Goal: Task Accomplishment & Management: Use online tool/utility

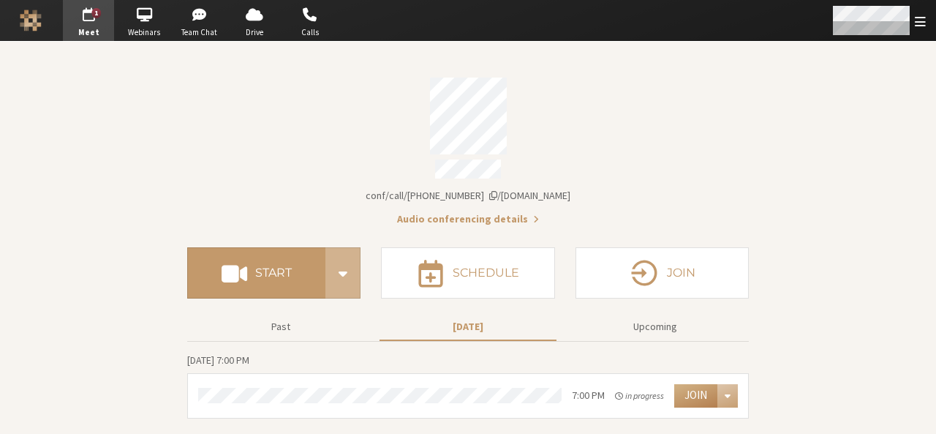
click at [927, 21] on div "Open menu" at bounding box center [879, 20] width 116 height 41
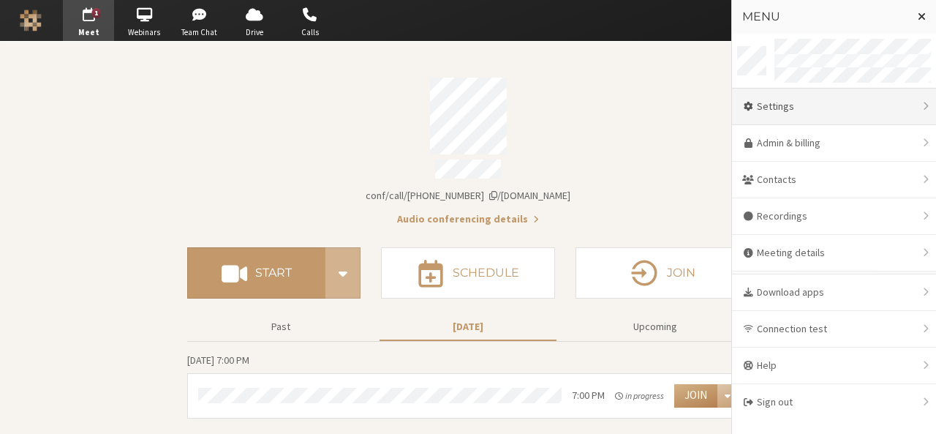
click at [818, 101] on div "Settings" at bounding box center [834, 106] width 204 height 37
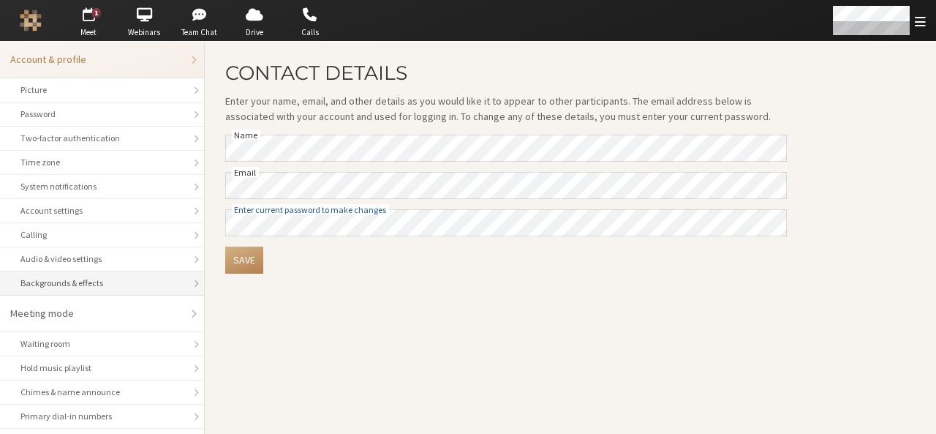
click at [98, 271] on li "Backgrounds & effects" at bounding box center [102, 283] width 204 height 24
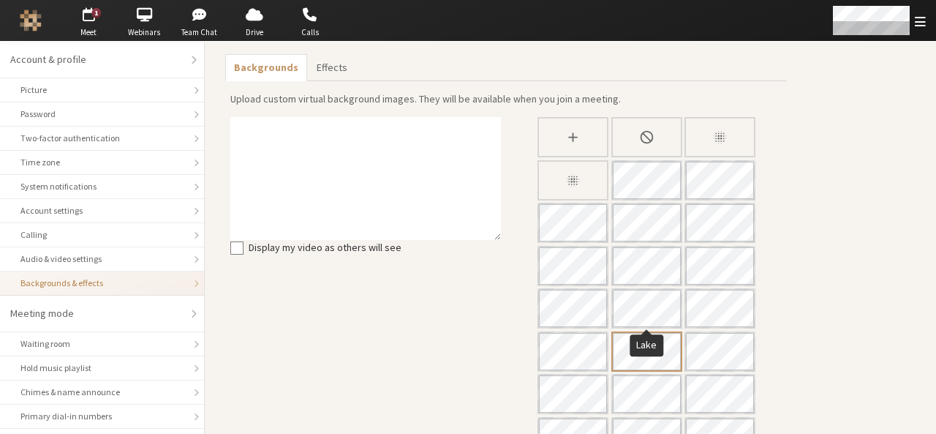
scroll to position [41, 0]
click at [89, 23] on span "button" at bounding box center [88, 14] width 51 height 23
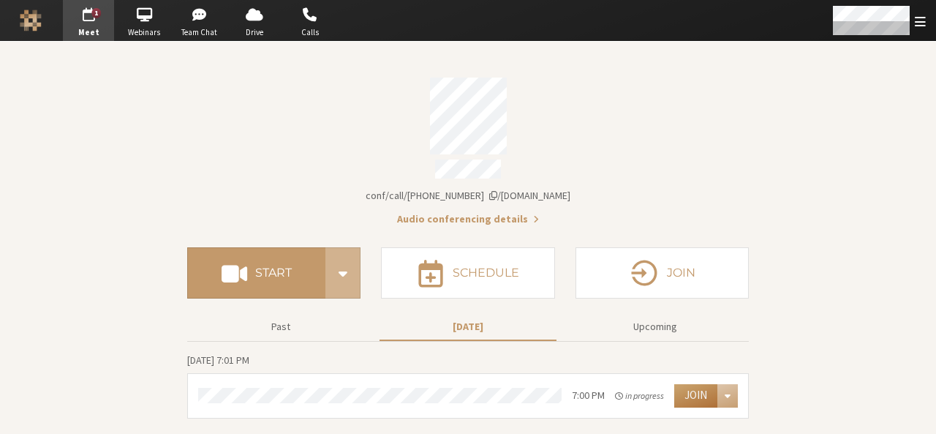
click at [693, 396] on button "Join" at bounding box center [695, 395] width 43 height 23
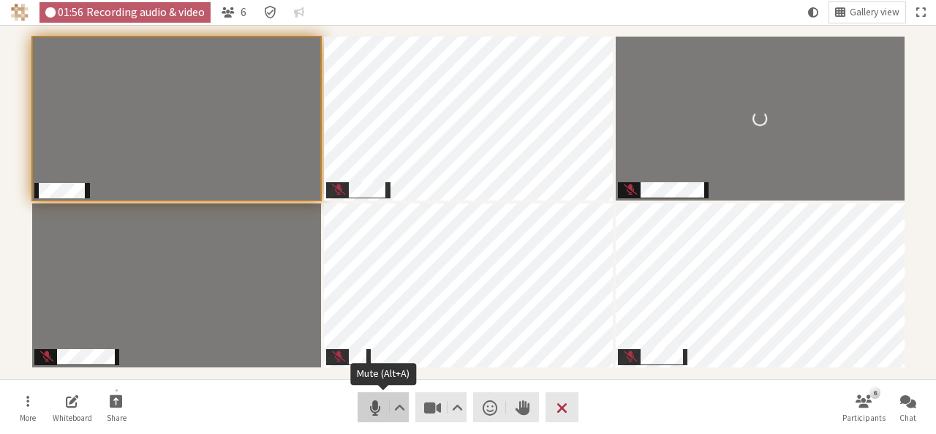
click at [385, 416] on button "Audio" at bounding box center [383, 407] width 51 height 30
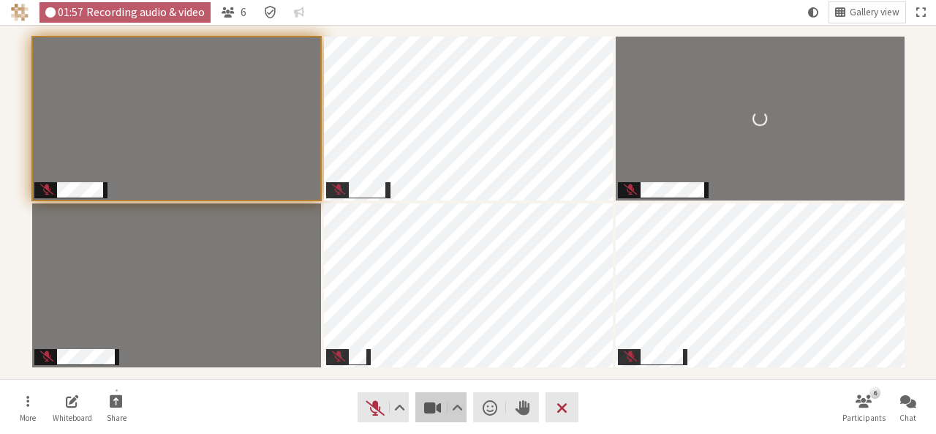
click at [434, 411] on span "Stop video (Alt+V)" at bounding box center [433, 407] width 20 height 20
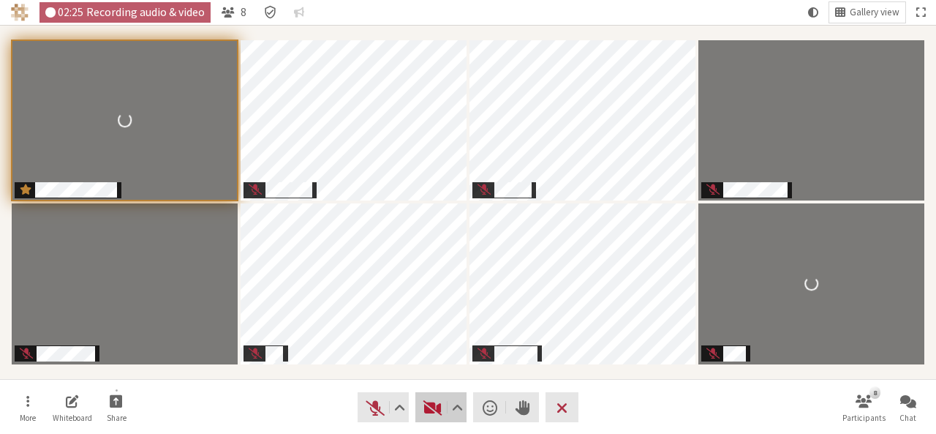
click at [434, 407] on span "Start video (Alt+V)" at bounding box center [433, 407] width 20 height 20
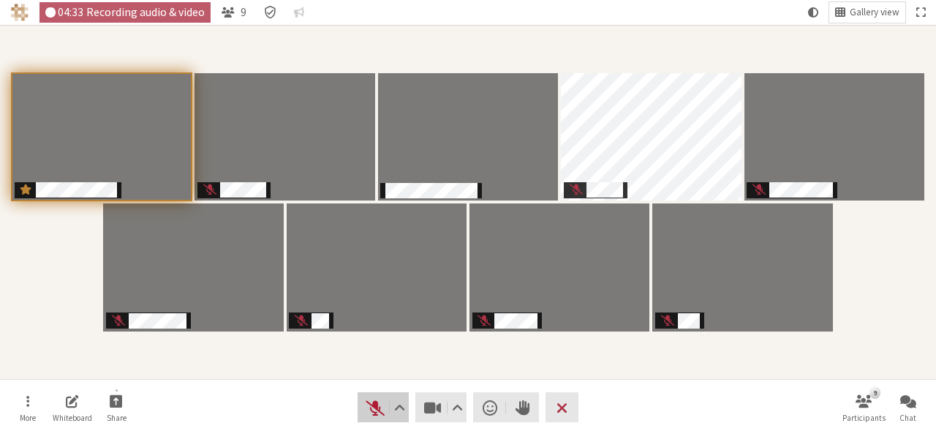
click at [361, 411] on button "Audio" at bounding box center [383, 407] width 51 height 30
click at [376, 408] on span "Mute (Alt+A)" at bounding box center [375, 407] width 20 height 20
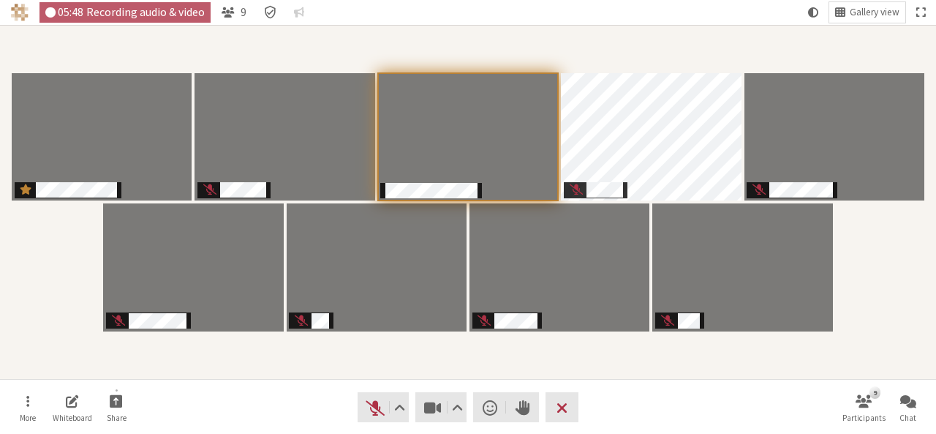
click at [898, 330] on div "Participants" at bounding box center [468, 202] width 916 height 334
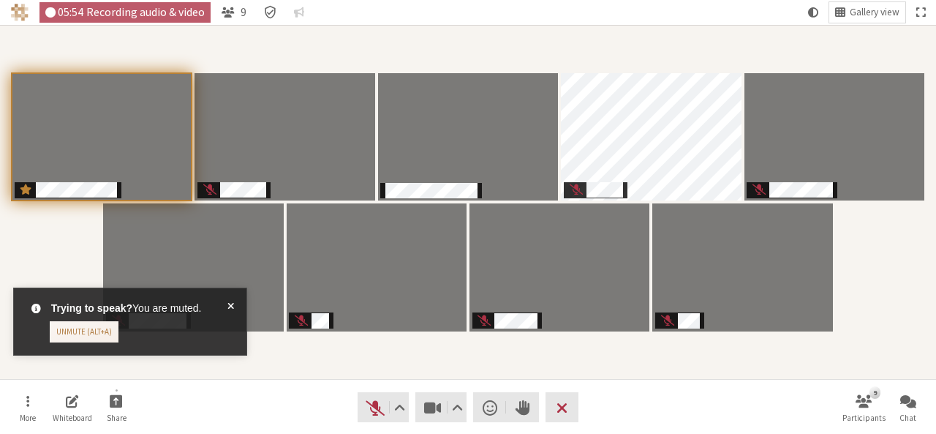
click at [429, 391] on nav "More Whiteboard Share Audio Video Send a reaction Raise hand Leave 9 Participan…" at bounding box center [468, 407] width 922 height 55
click at [429, 400] on span "Stop video (Alt+V)" at bounding box center [433, 407] width 20 height 20
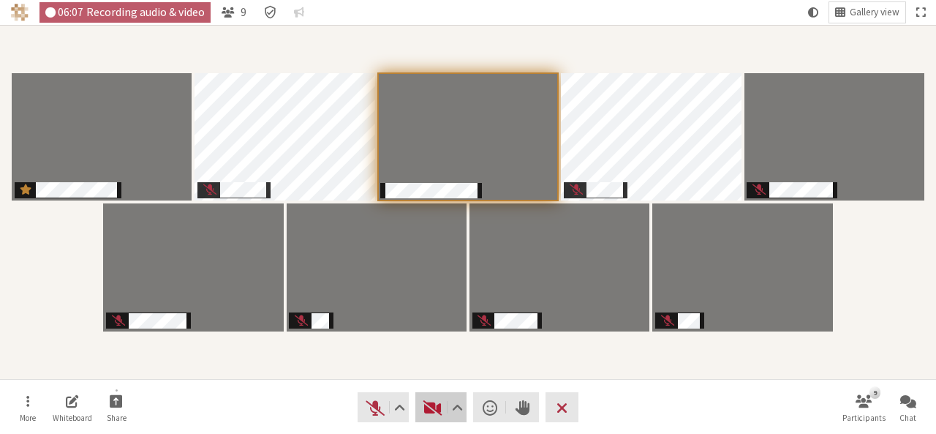
click at [429, 400] on span "Start video (Alt+V)" at bounding box center [433, 407] width 20 height 20
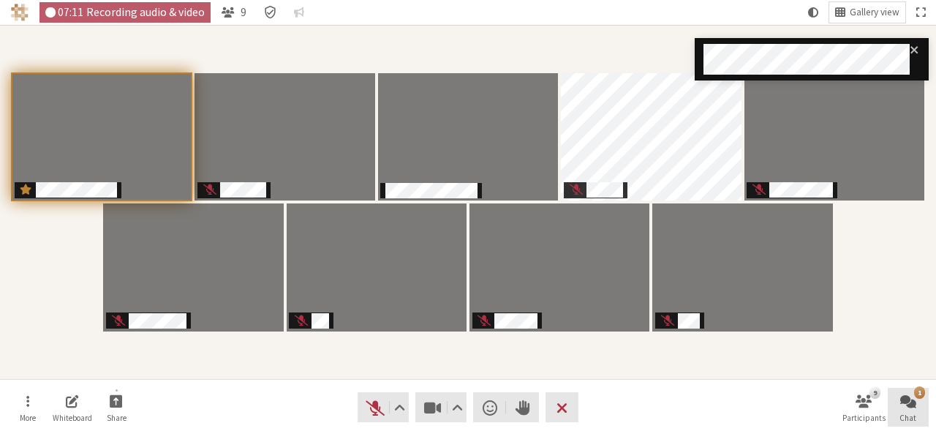
click at [900, 409] on button "1 Chat" at bounding box center [908, 407] width 41 height 39
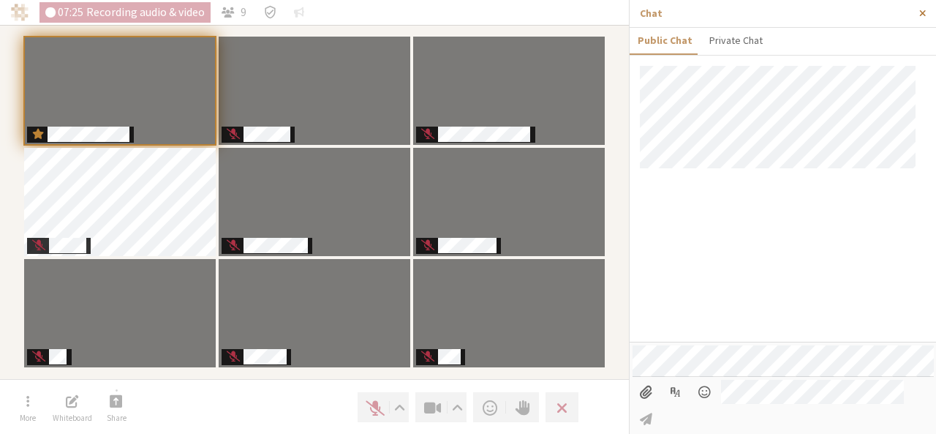
click at [922, 15] on span "Close sidebar" at bounding box center [922, 13] width 7 height 11
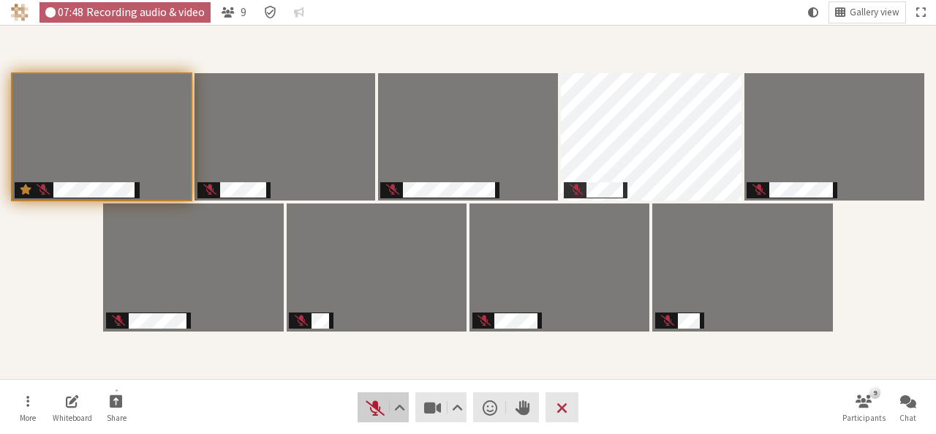
click at [380, 410] on span "Unmute (Alt+A)" at bounding box center [375, 407] width 20 height 20
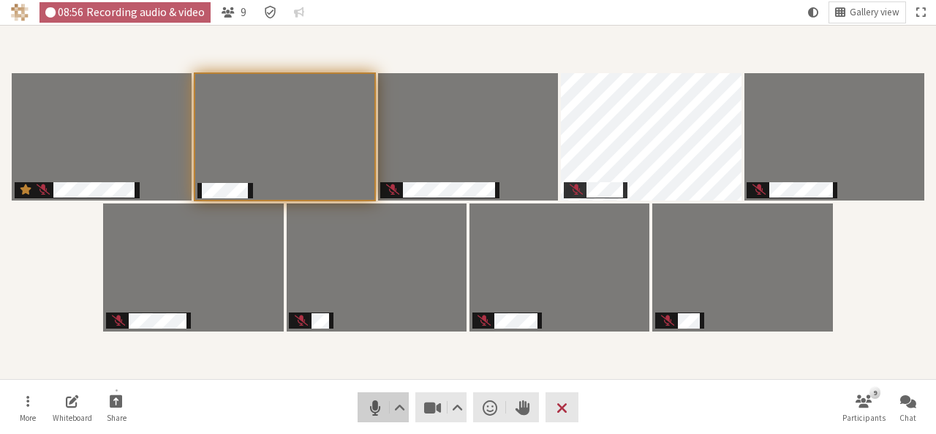
click at [377, 402] on span "Mute (Alt+A)" at bounding box center [375, 407] width 20 height 20
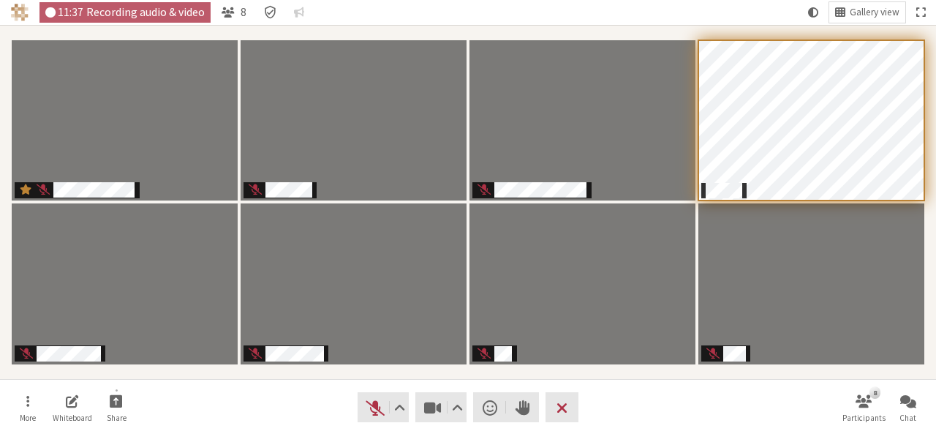
click at [651, 408] on nav "More Whiteboard Share Audio Video Send a reaction Raise hand Leave 8 Participan…" at bounding box center [468, 407] width 922 height 55
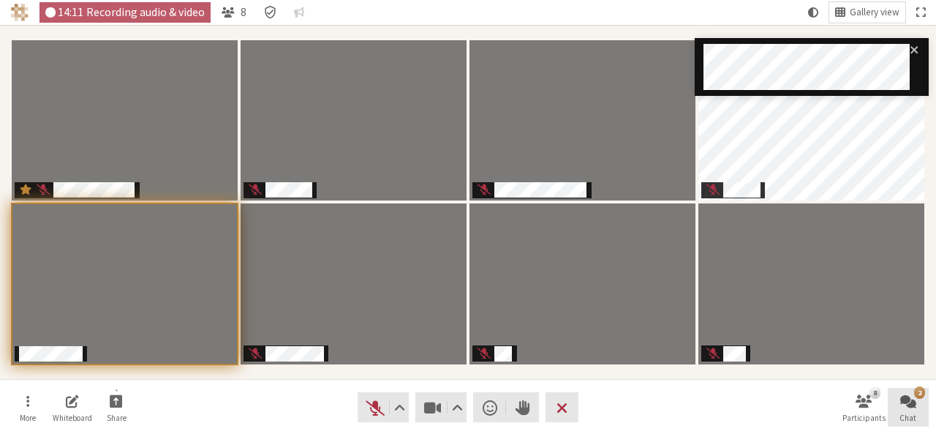
click at [910, 406] on span "Open chat" at bounding box center [908, 400] width 16 height 17
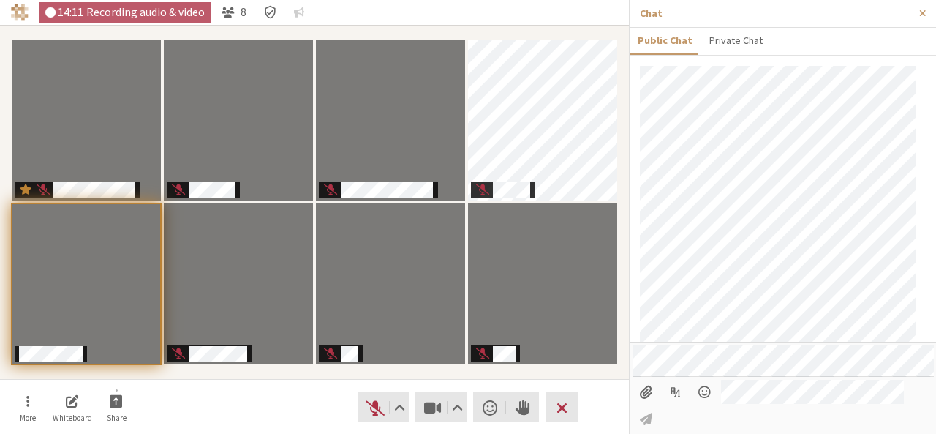
scroll to position [282, 0]
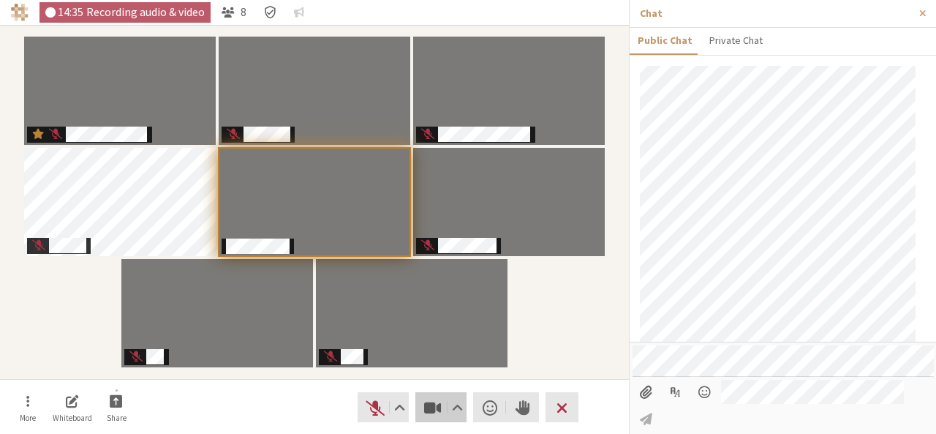
click at [430, 407] on span "Stop video (Alt+V)" at bounding box center [433, 407] width 20 height 20
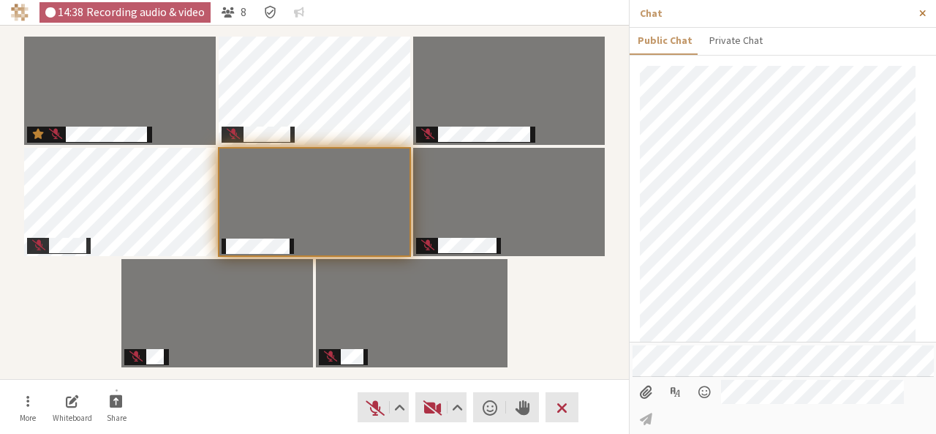
click at [924, 15] on span "Close sidebar" at bounding box center [922, 13] width 7 height 11
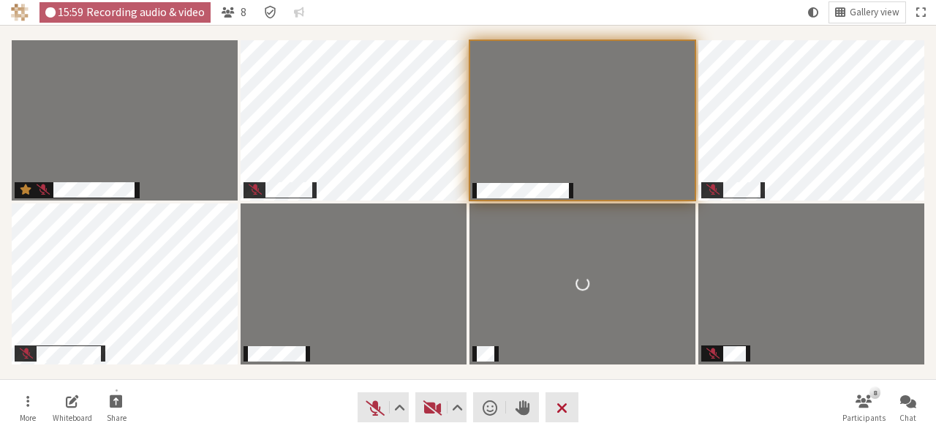
click at [562, 402] on span "Leave meeting" at bounding box center [562, 407] width 11 height 20
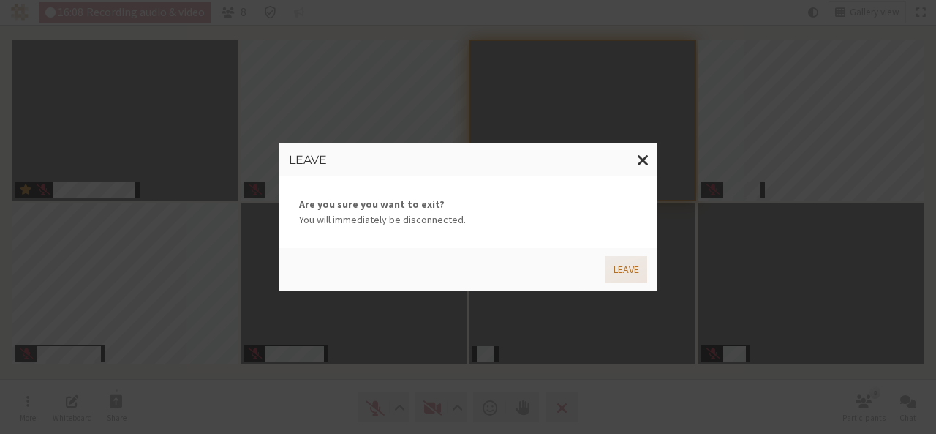
click at [622, 272] on button "Leave" at bounding box center [627, 269] width 42 height 27
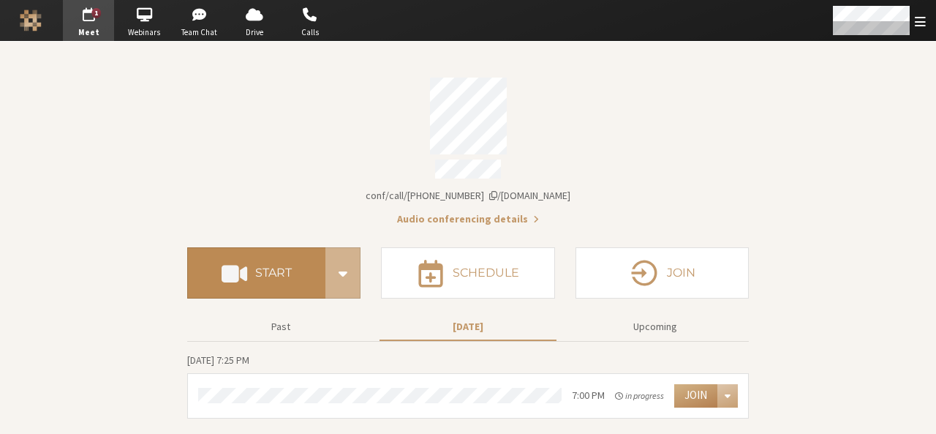
click at [273, 281] on button "Start" at bounding box center [256, 272] width 138 height 51
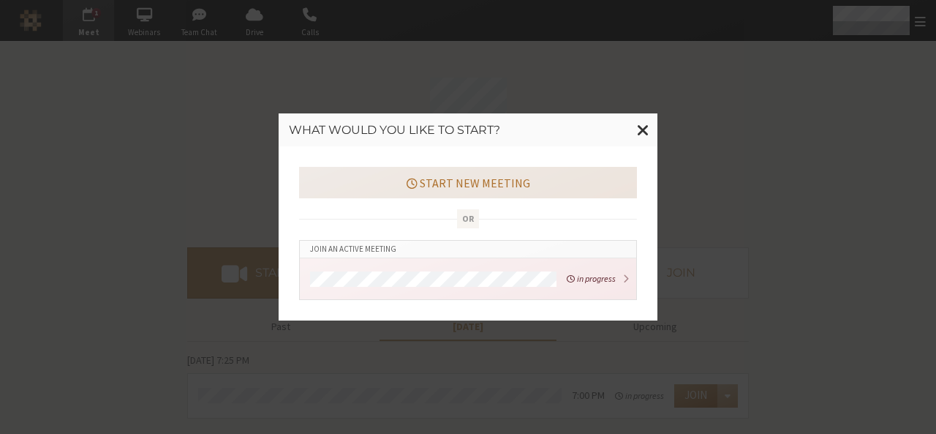
click at [483, 194] on button "Start new meeting" at bounding box center [468, 182] width 338 height 31
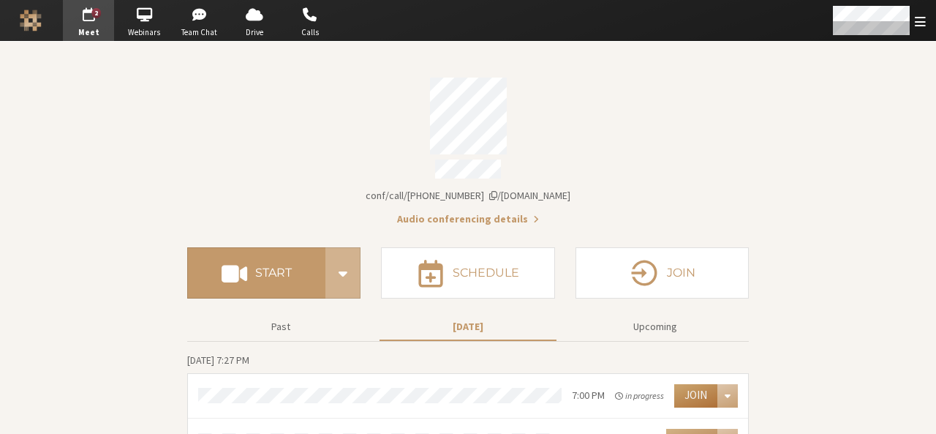
click at [696, 391] on button "Join" at bounding box center [695, 395] width 43 height 23
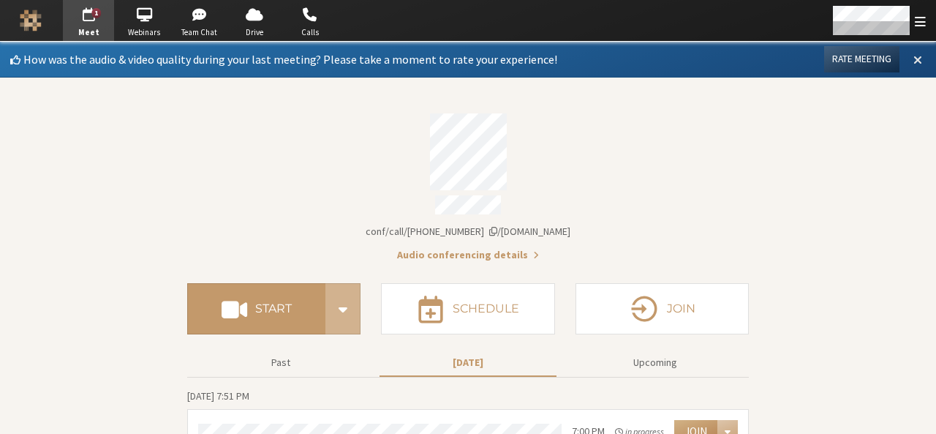
click at [913, 56] on span at bounding box center [917, 59] width 9 height 13
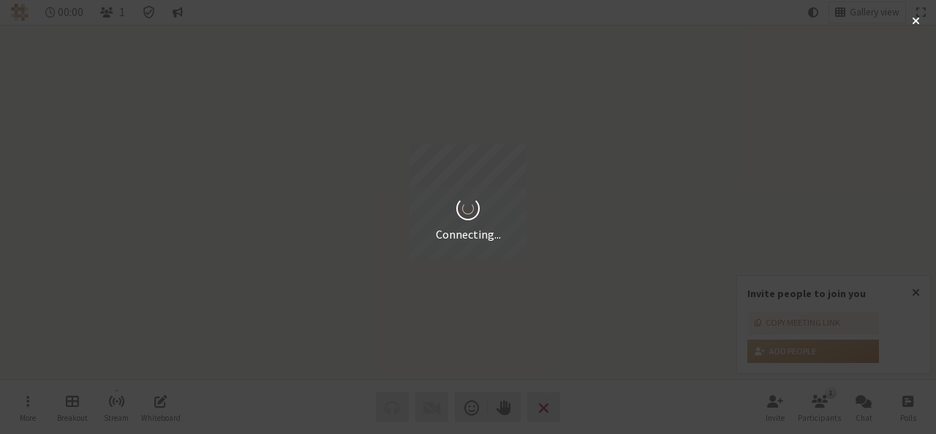
drag, startPoint x: 917, startPoint y: 305, endPoint x: 919, endPoint y: 290, distance: 14.8
click at [919, 290] on div "Connecting..." at bounding box center [468, 217] width 936 height 434
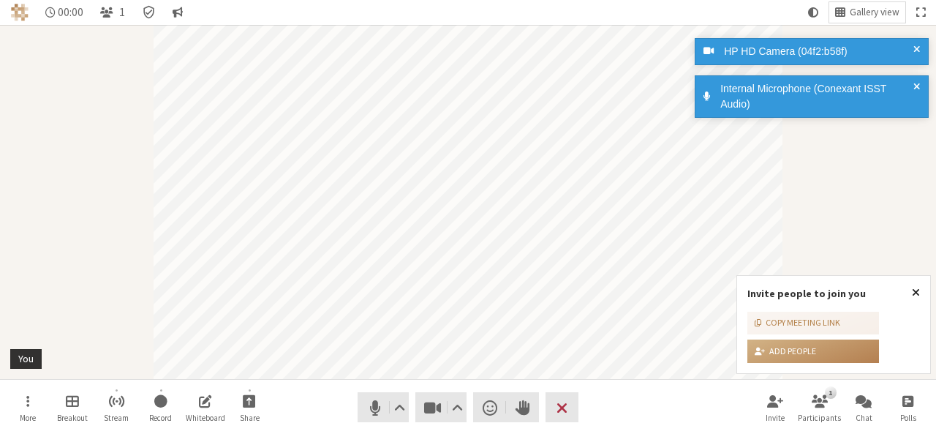
click at [919, 292] on span "Close popover" at bounding box center [916, 292] width 8 height 12
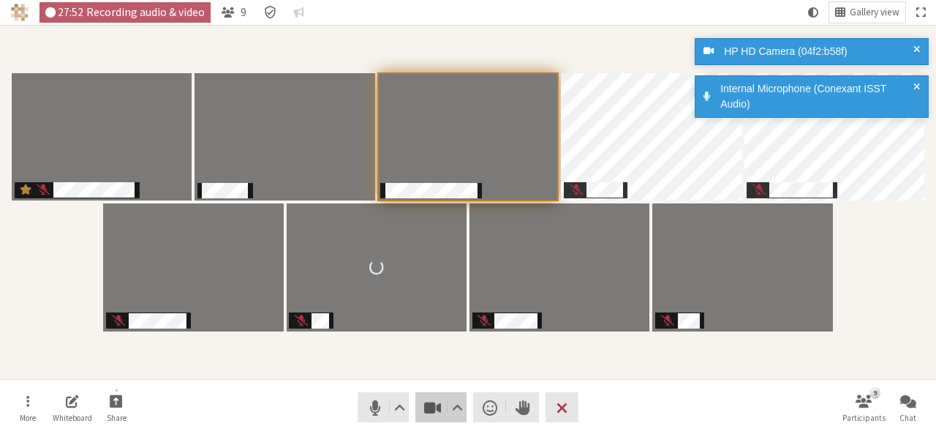
click at [434, 416] on span "Stop video (Alt+V)" at bounding box center [433, 407] width 20 height 20
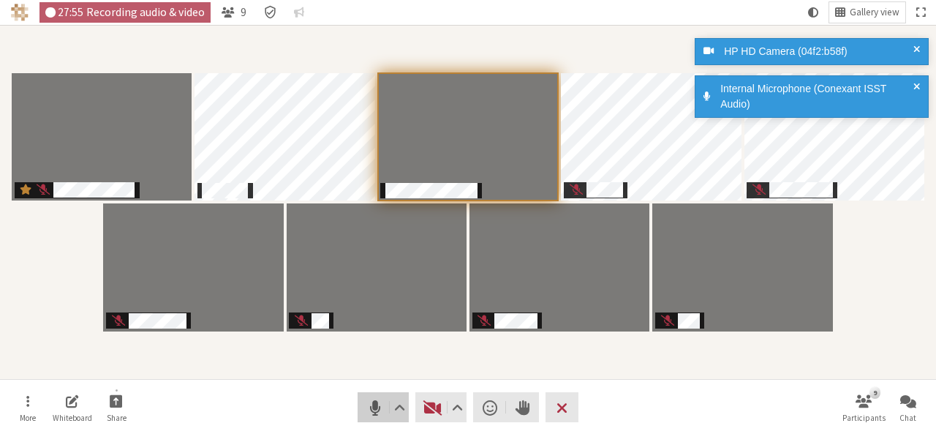
click at [374, 418] on button "Audio" at bounding box center [383, 407] width 51 height 30
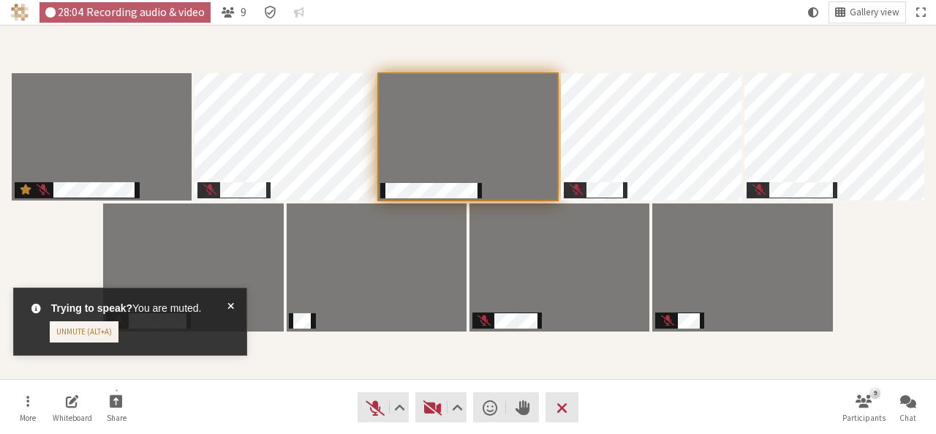
click at [232, 306] on span at bounding box center [230, 322] width 7 height 42
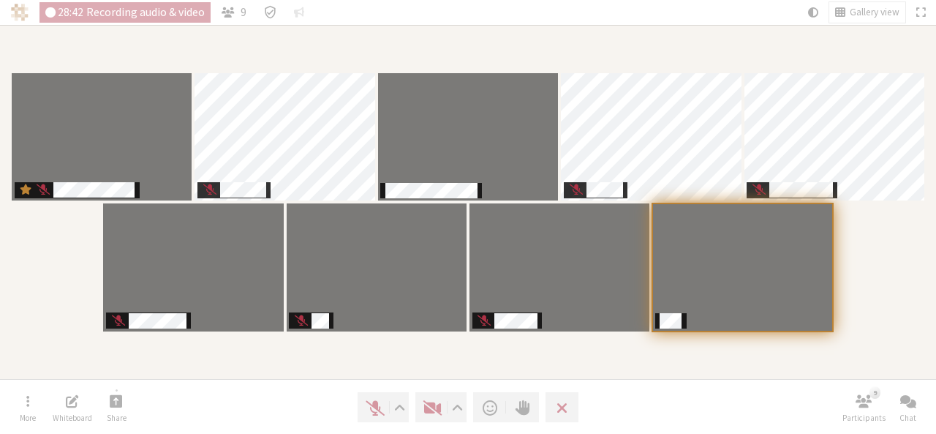
click at [650, 375] on section "Participants" at bounding box center [468, 202] width 936 height 354
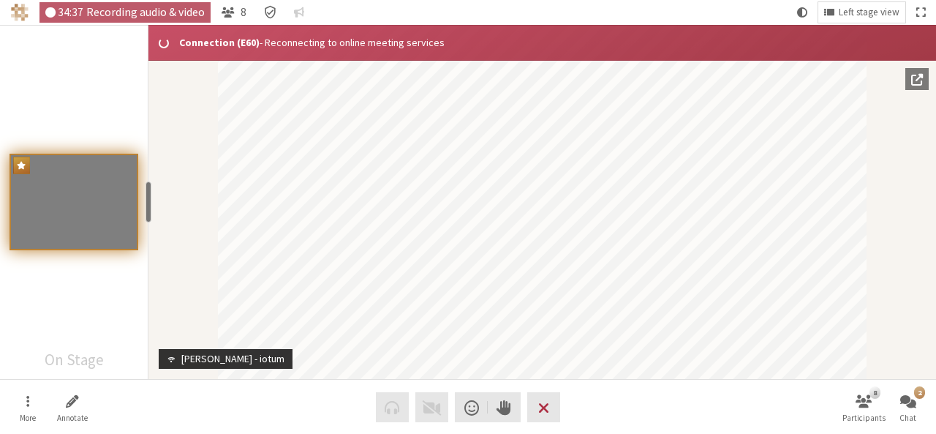
click at [622, 418] on nav "More Annotate Audio Video Send a reaction Raise hand Leave 8 Participants 2 Chat" at bounding box center [468, 407] width 922 height 55
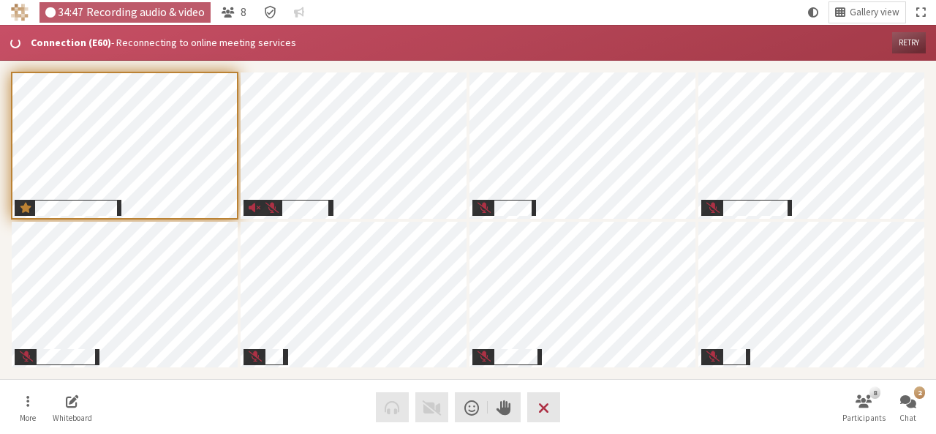
click at [902, 42] on button "Retry" at bounding box center [909, 42] width 34 height 21
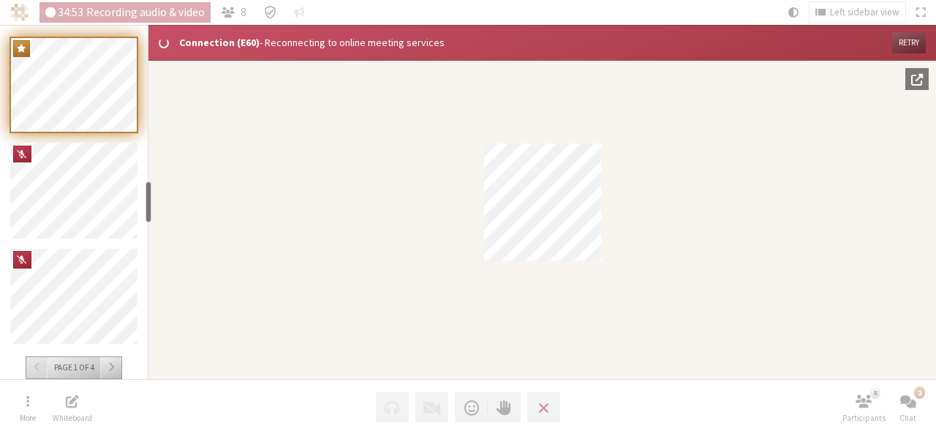
click at [902, 42] on button "Retry" at bounding box center [909, 42] width 34 height 21
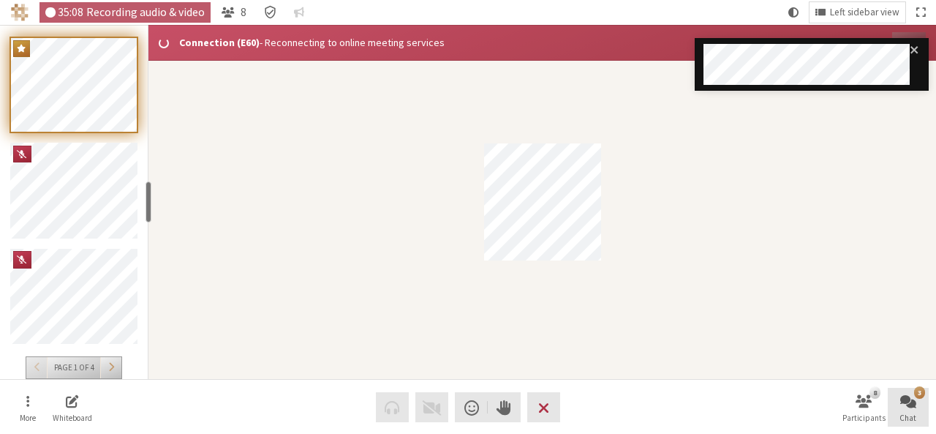
click at [900, 410] on button "3 Chat" at bounding box center [908, 407] width 41 height 39
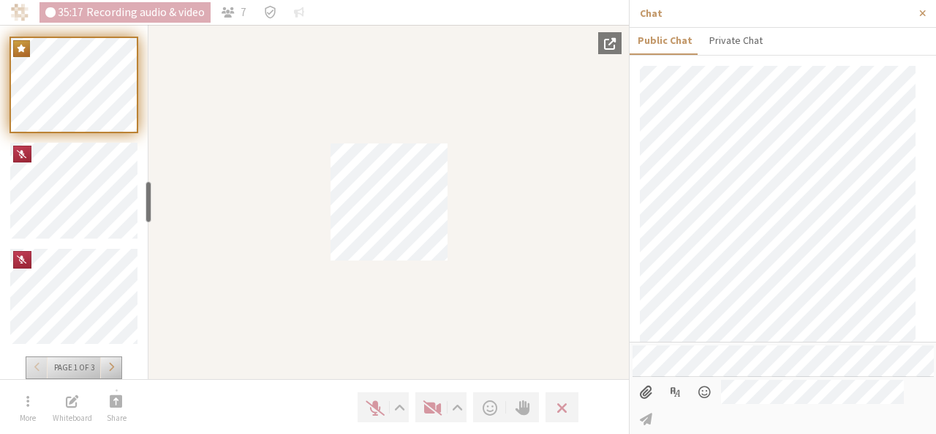
scroll to position [867, 0]
click at [922, 15] on span "Close sidebar" at bounding box center [922, 13] width 7 height 11
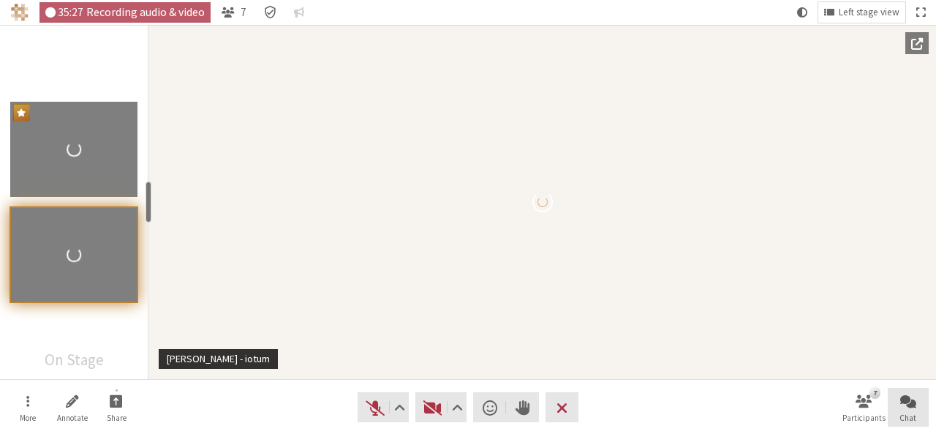
click at [911, 404] on span "Open chat" at bounding box center [908, 400] width 16 height 17
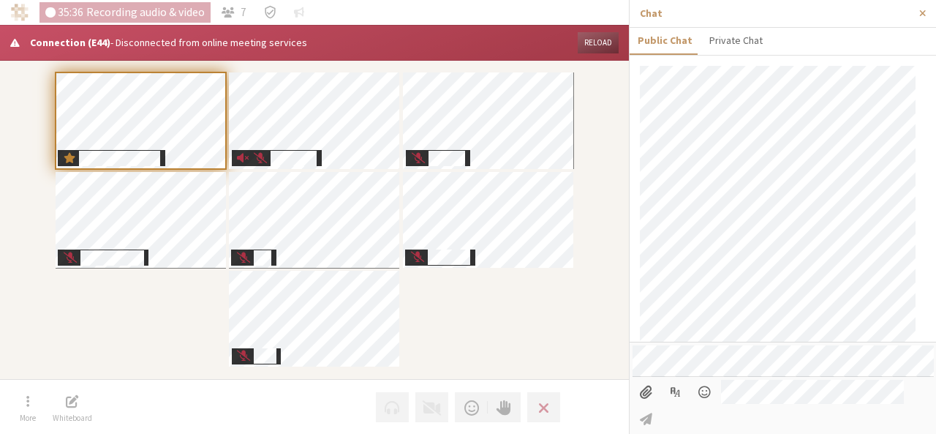
scroll to position [734, 0]
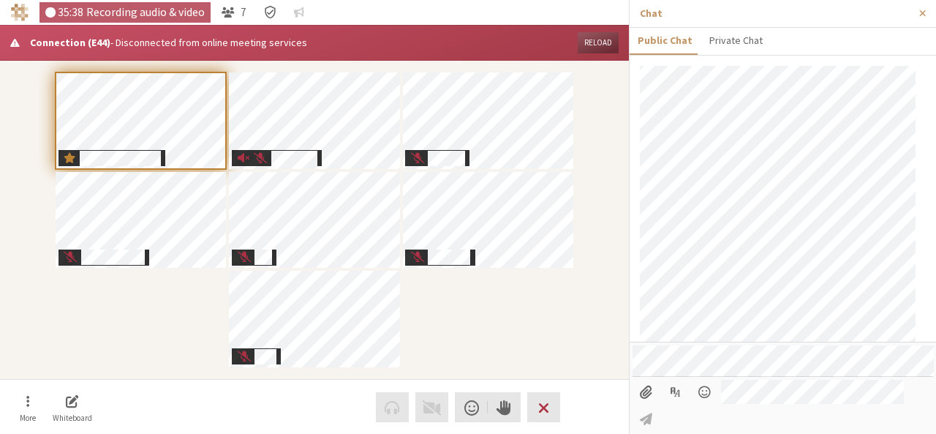
click at [592, 35] on button "Reload" at bounding box center [598, 42] width 41 height 21
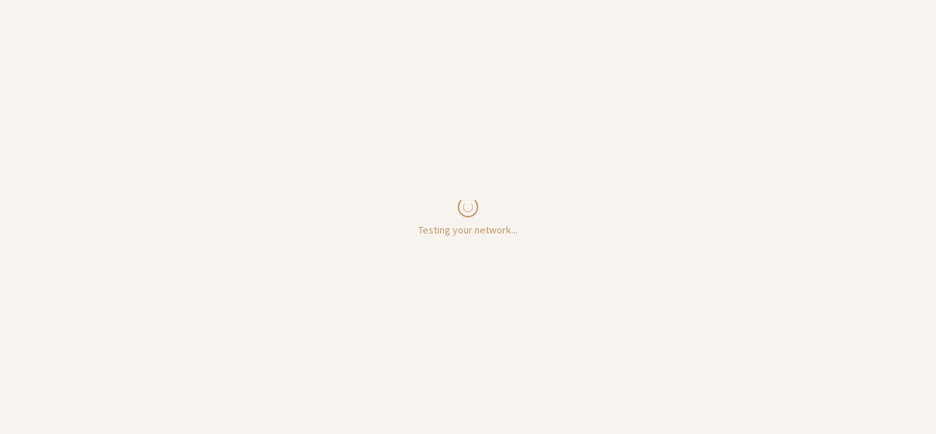
click at [582, 67] on body "Testing your network..." at bounding box center [468, 217] width 936 height 434
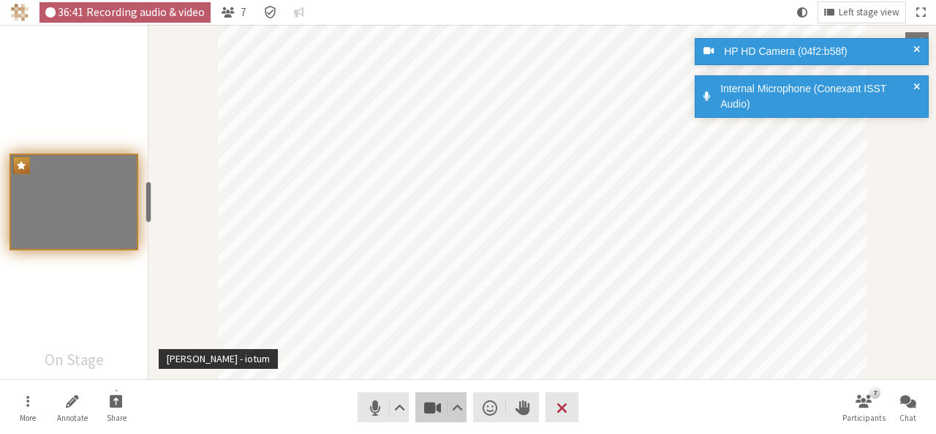
click at [429, 404] on span "Stop video (Alt+V)" at bounding box center [433, 407] width 20 height 20
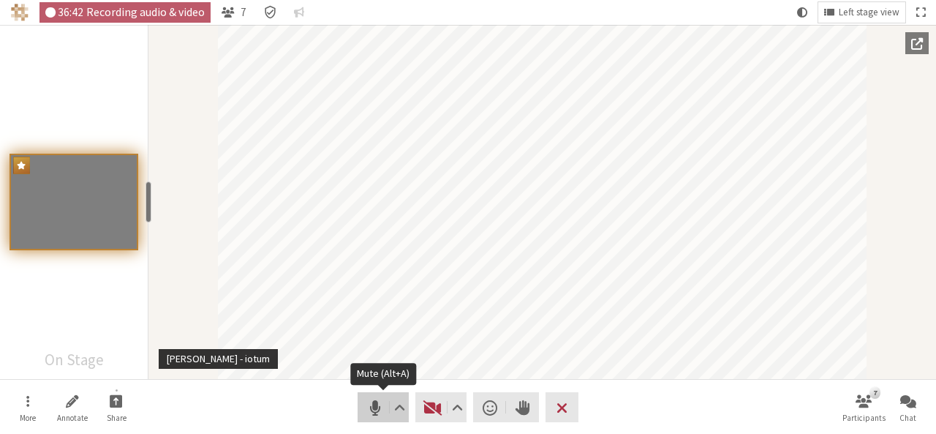
click at [365, 416] on span "Mute (Alt+A)" at bounding box center [375, 407] width 20 height 20
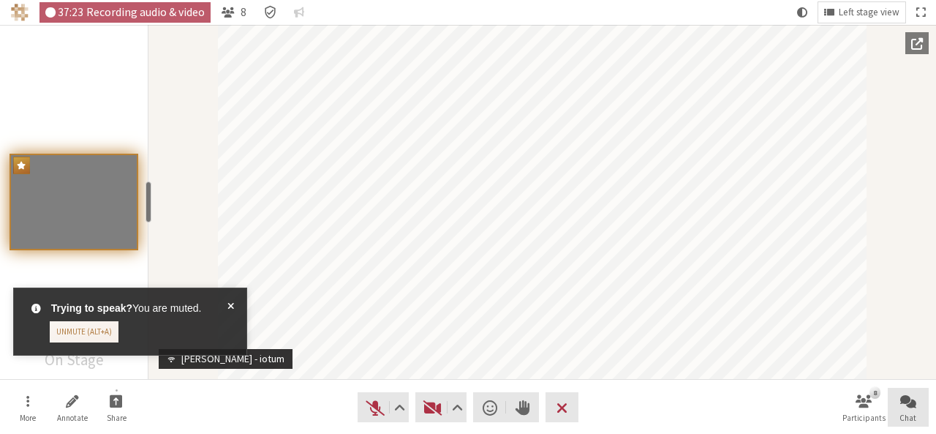
click at [898, 413] on button "Chat" at bounding box center [908, 407] width 41 height 39
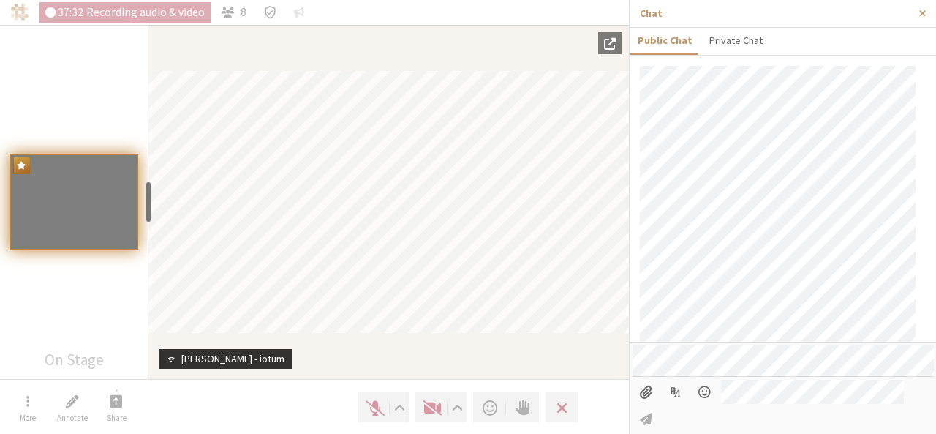
scroll to position [734, 0]
click at [925, 7] on button "Close sidebar" at bounding box center [922, 13] width 27 height 27
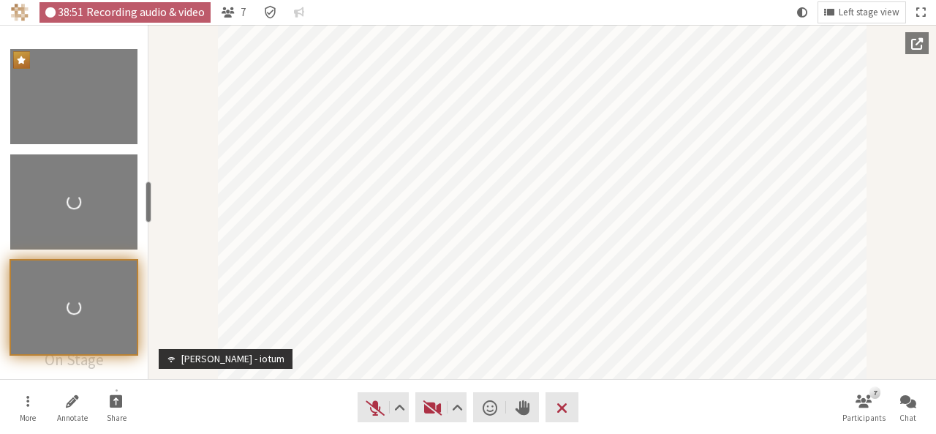
drag, startPoint x: 146, startPoint y: 201, endPoint x: 170, endPoint y: 216, distance: 28.2
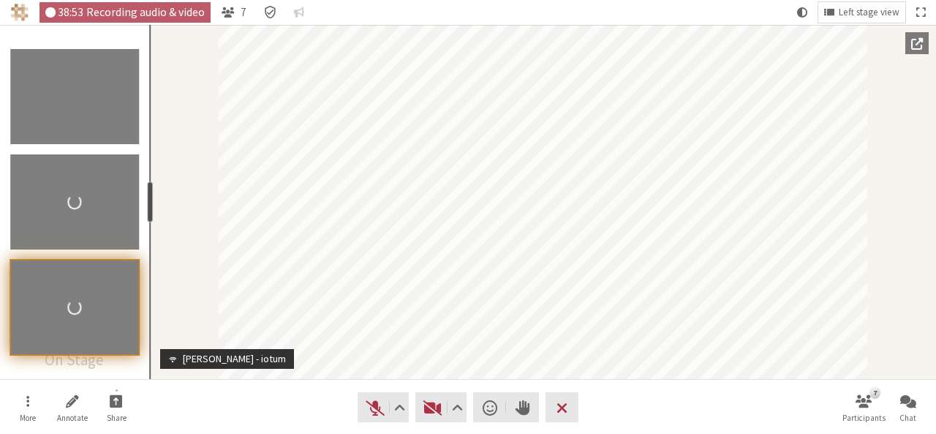
drag, startPoint x: 170, startPoint y: 216, endPoint x: 148, endPoint y: 203, distance: 26.2
click at [148, 203] on div "resize" at bounding box center [150, 201] width 6 height 41
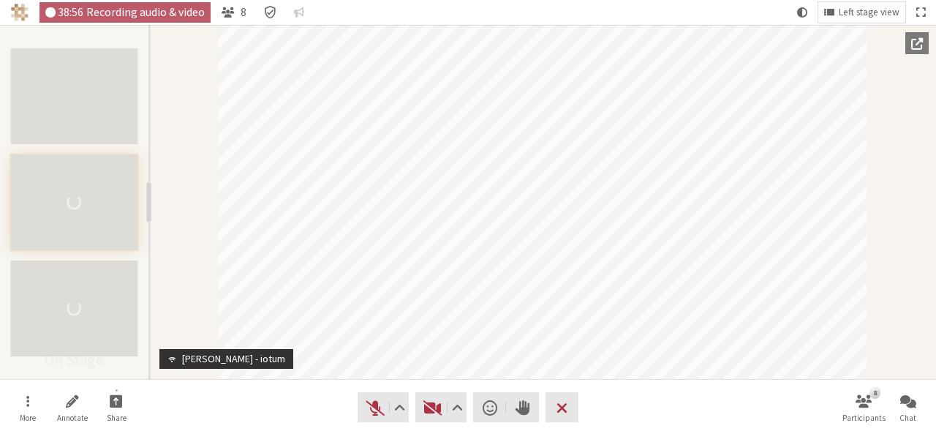
drag, startPoint x: 148, startPoint y: 203, endPoint x: 13, endPoint y: 208, distance: 134.7
click at [13, 208] on section "On Stage resize" at bounding box center [74, 202] width 149 height 354
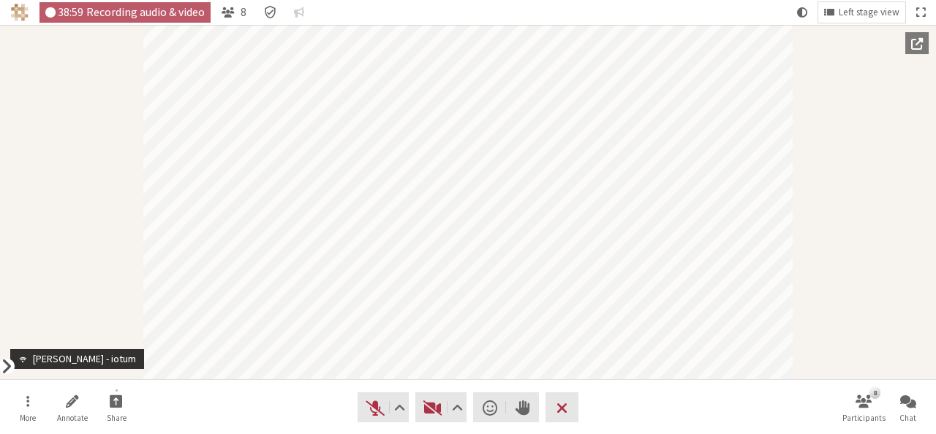
click at [1, 366] on span "Show" at bounding box center [7, 366] width 12 height 23
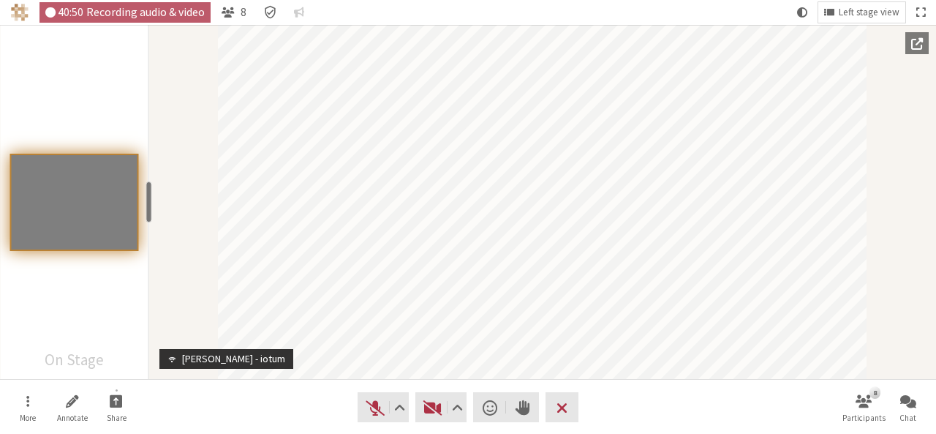
click at [737, 393] on nav "More Annotate Share Audio Video Send a reaction Raise hand Leave 8 Participants…" at bounding box center [468, 407] width 922 height 55
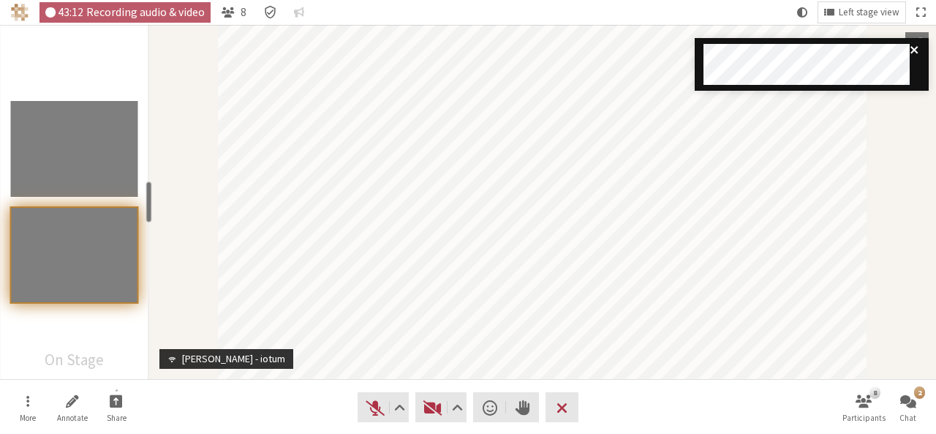
click at [919, 48] on icon "close" at bounding box center [915, 50] width 10 height 12
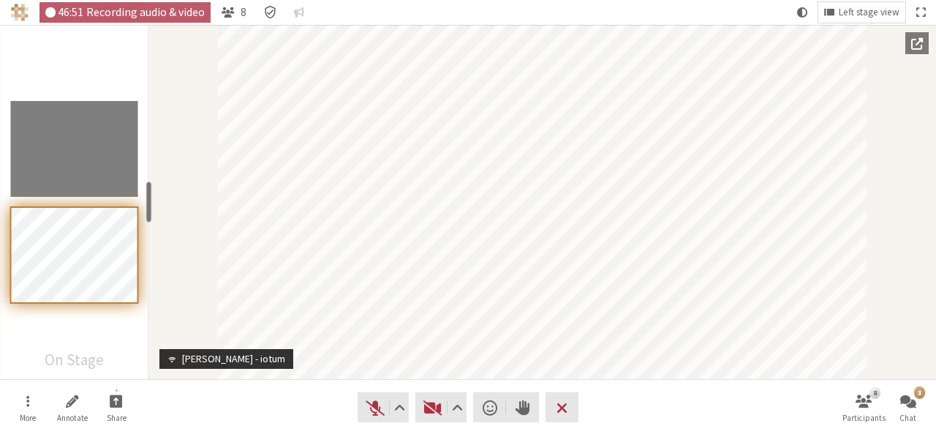
click at [166, 261] on div "Participant" at bounding box center [542, 202] width 787 height 354
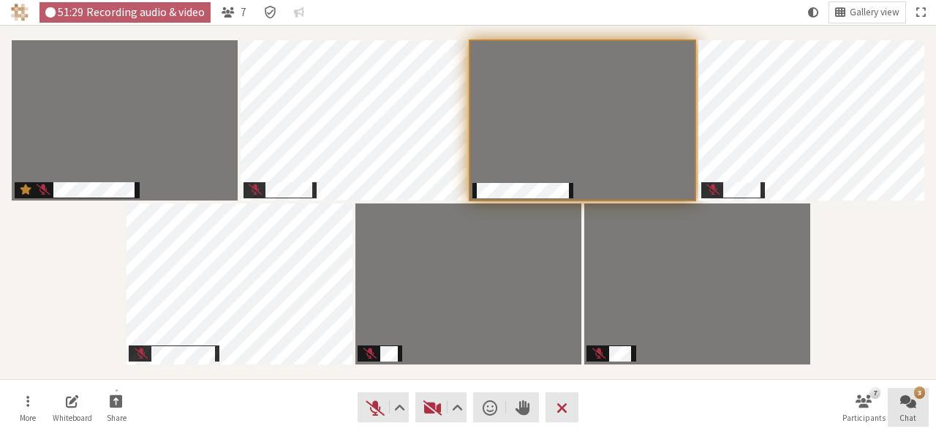
click at [911, 404] on span "Open chat" at bounding box center [908, 400] width 16 height 17
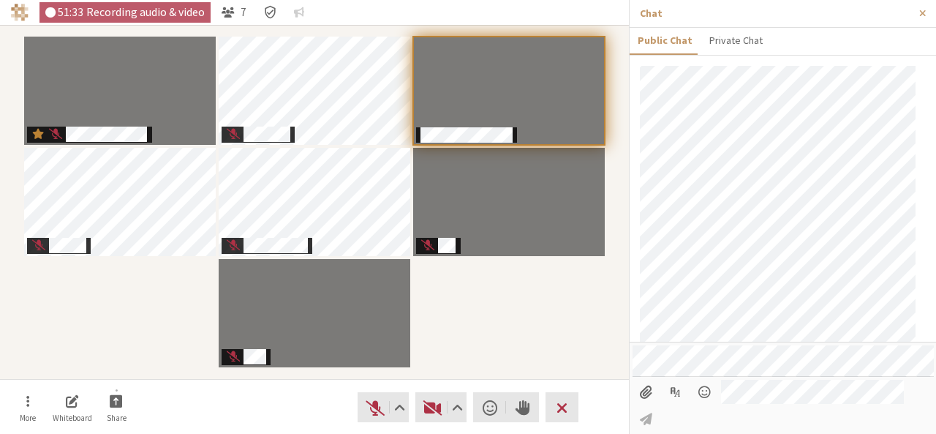
scroll to position [839, 0]
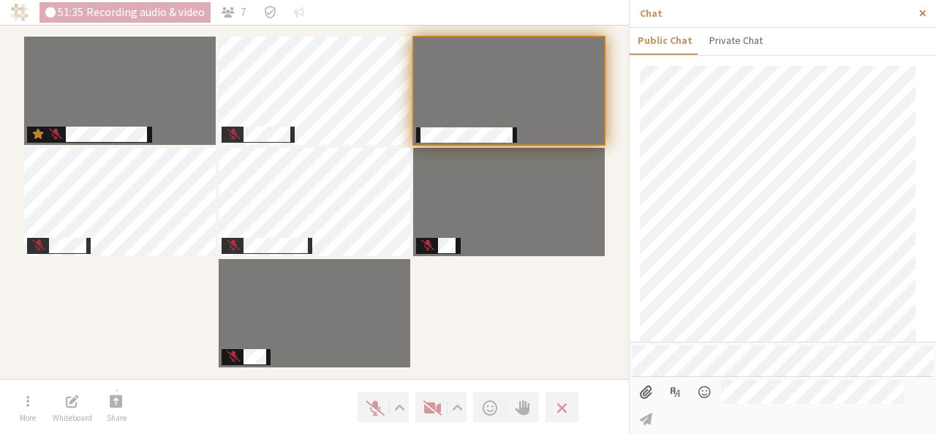
click at [923, 18] on button "Close sidebar" at bounding box center [922, 13] width 27 height 27
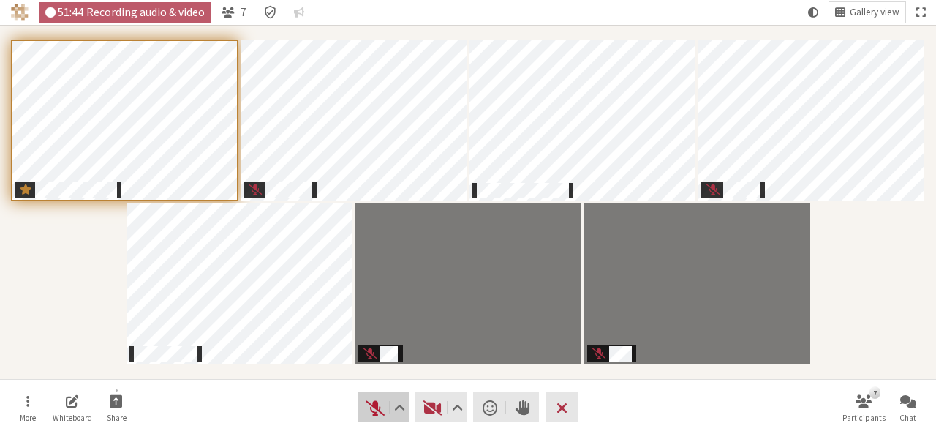
click at [369, 403] on span "Unmute (Alt+A)" at bounding box center [375, 407] width 20 height 20
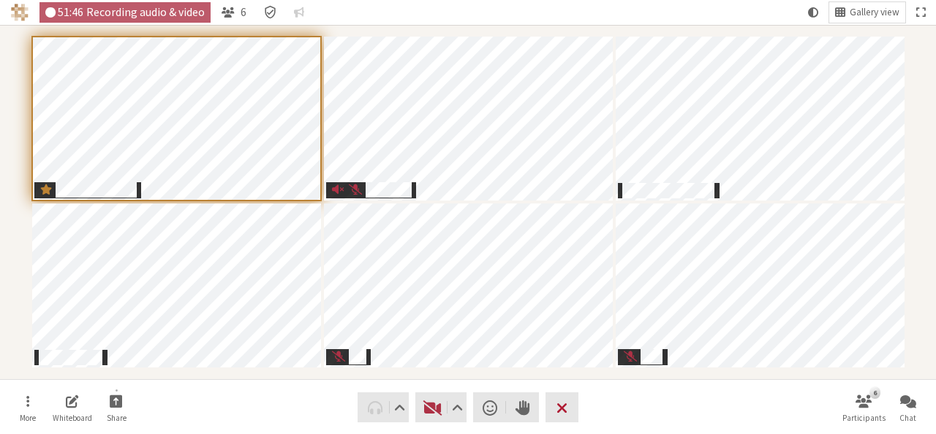
click at [568, 402] on button "Leave" at bounding box center [562, 407] width 33 height 30
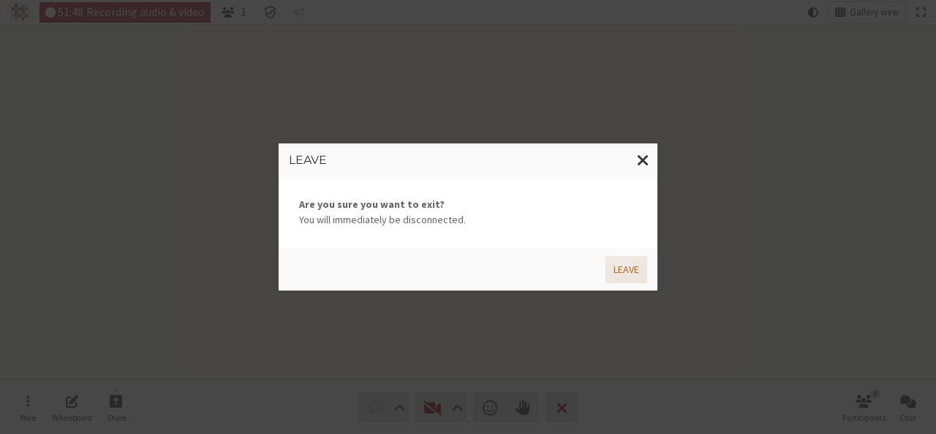
click at [615, 276] on button "Leave" at bounding box center [627, 269] width 42 height 27
